Goal: Navigation & Orientation: Find specific page/section

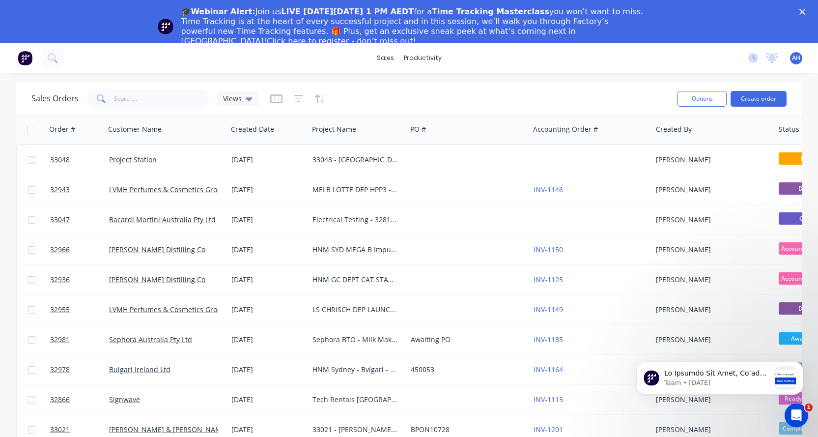
click at [805, 9] on icon "Close" at bounding box center [802, 12] width 6 height 6
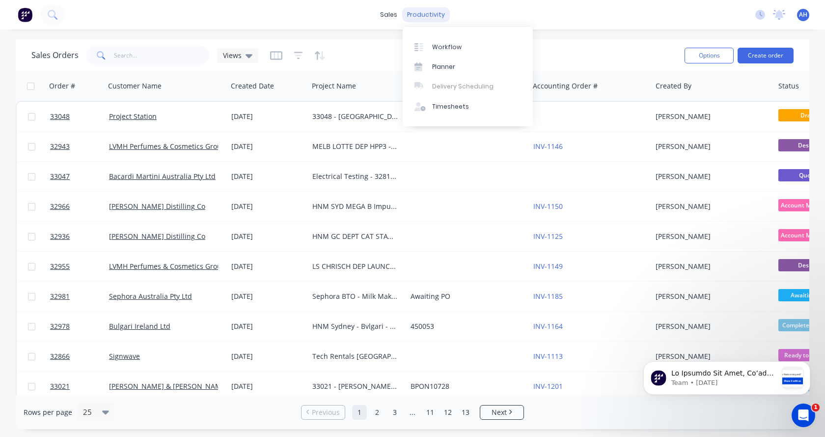
click at [425, 13] on div "productivity" at bounding box center [426, 14] width 48 height 15
click at [431, 40] on link "Workflow" at bounding box center [468, 47] width 130 height 20
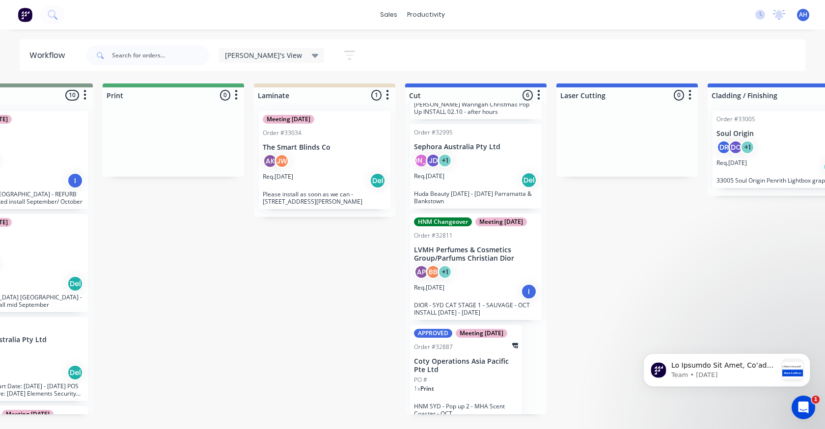
scroll to position [311, 0]
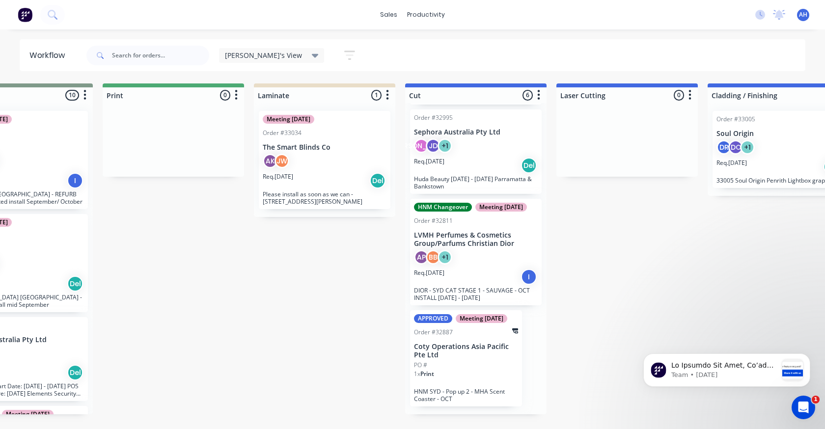
click at [481, 370] on div "PO #" at bounding box center [466, 365] width 104 height 9
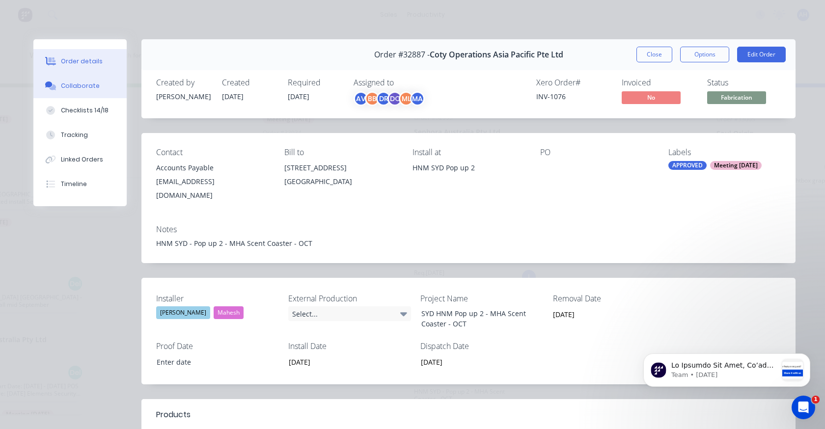
click at [101, 87] on button "Collaborate" at bounding box center [79, 86] width 93 height 25
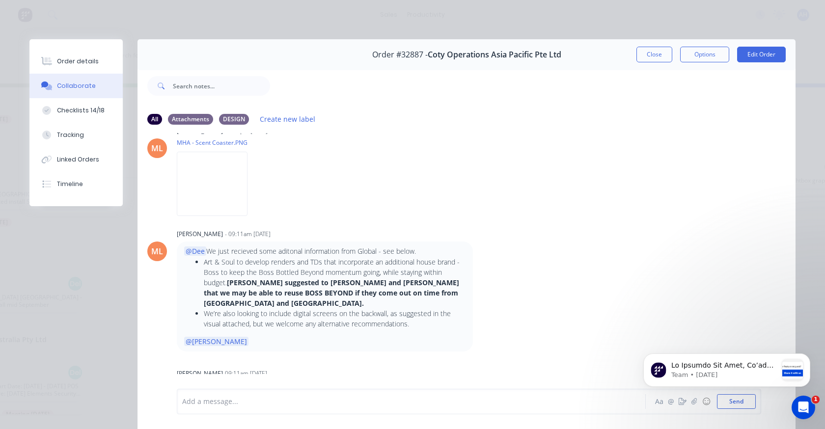
scroll to position [540, 0]
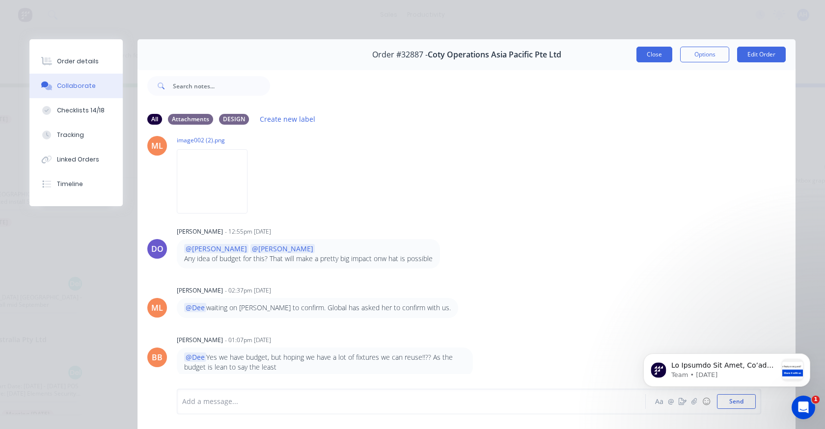
click at [641, 51] on button "Close" at bounding box center [655, 55] width 36 height 16
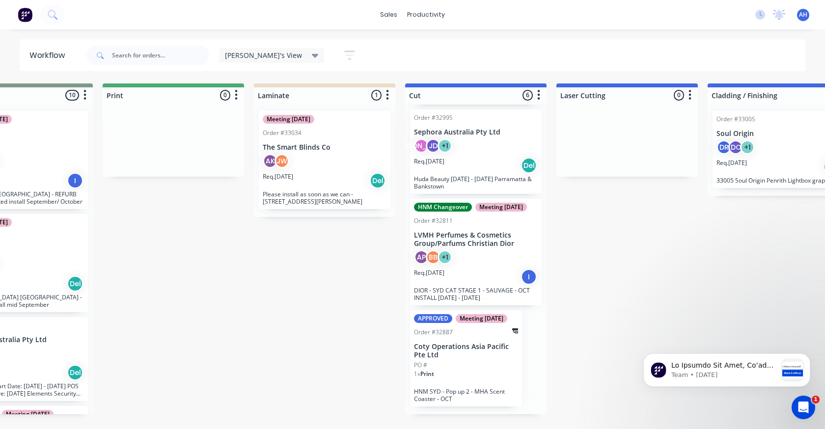
click at [462, 239] on p "LVMH Perfumes & Cosmetics Group/Parfums Christian Dior" at bounding box center [476, 239] width 124 height 17
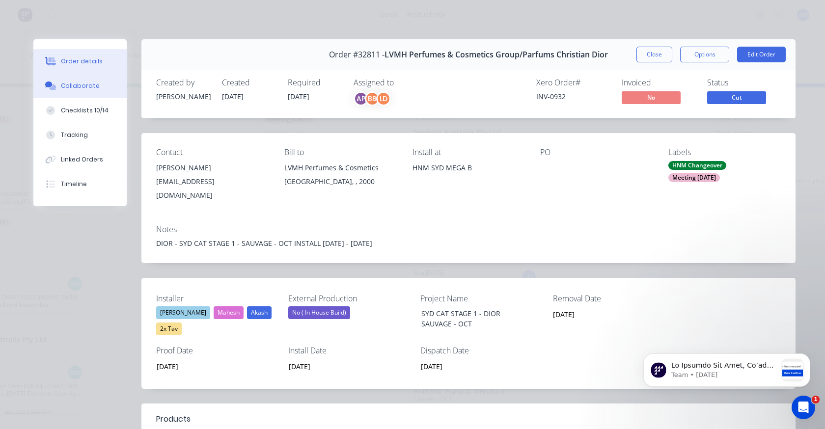
click at [89, 85] on div "Collaborate" at bounding box center [80, 86] width 39 height 9
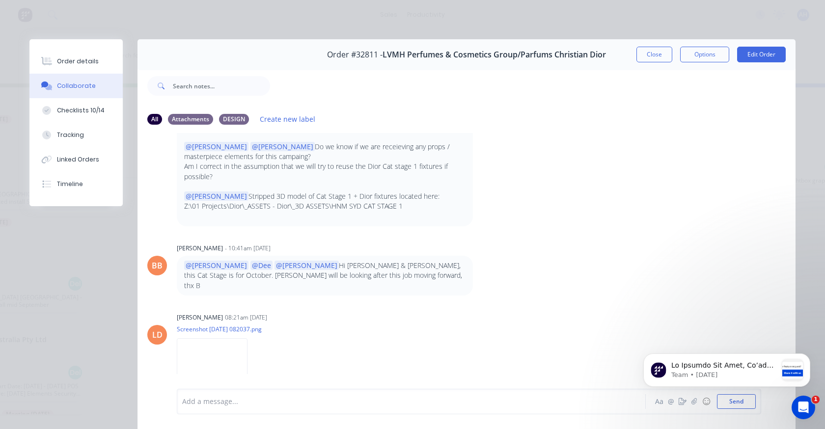
scroll to position [295, 0]
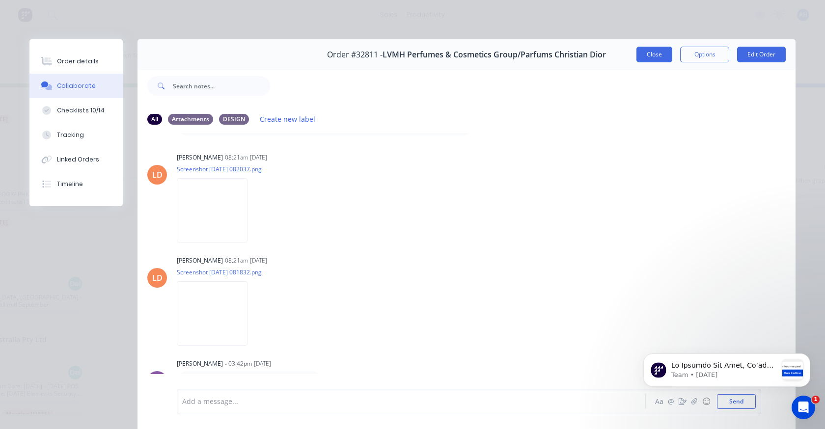
click at [648, 53] on button "Close" at bounding box center [655, 55] width 36 height 16
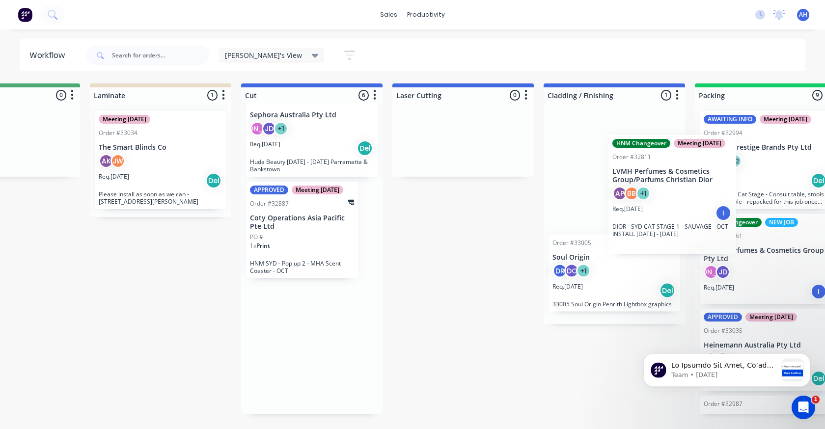
scroll to position [0, 387]
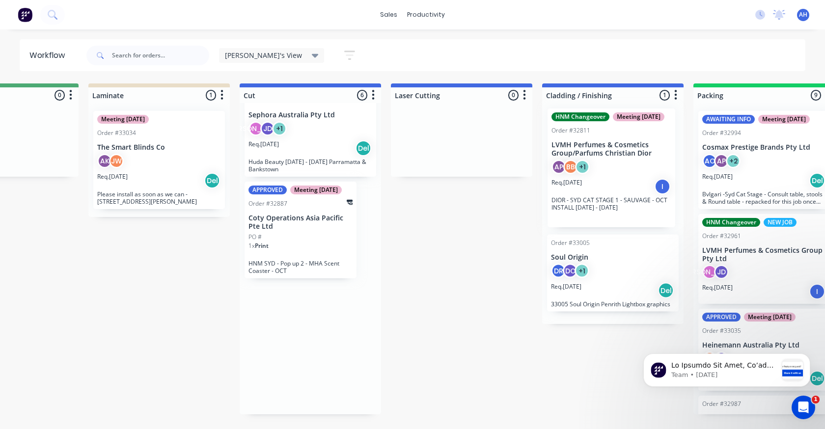
drag, startPoint x: 461, startPoint y: 238, endPoint x: 601, endPoint y: 165, distance: 158.2
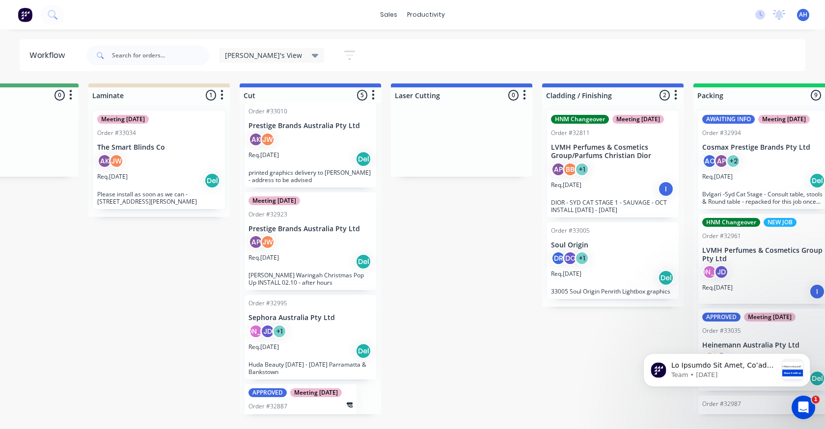
scroll to position [90, 0]
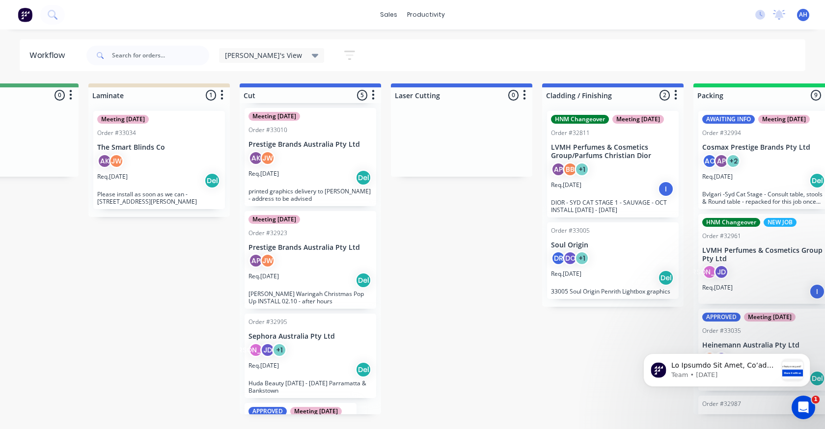
click at [305, 341] on div "Order #32995 Sephora Australia Pty Ltd JA JD + 1 Req. [DATE] Del Huda Beauty [D…" at bounding box center [311, 356] width 132 height 85
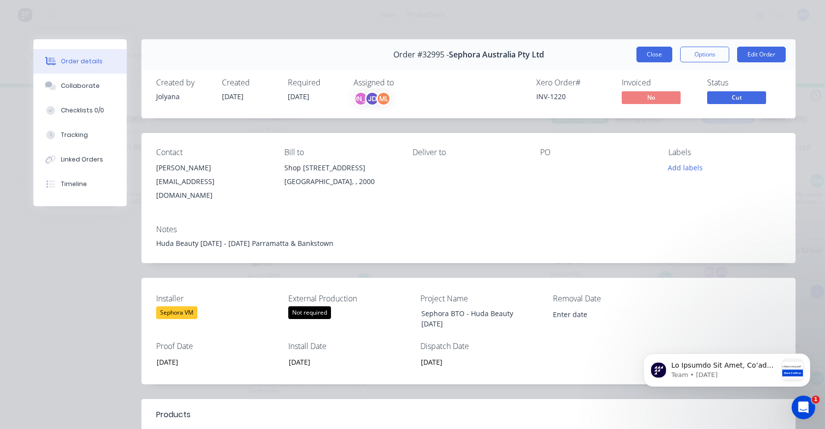
click at [651, 53] on button "Close" at bounding box center [655, 55] width 36 height 16
